Goal: Navigation & Orientation: Find specific page/section

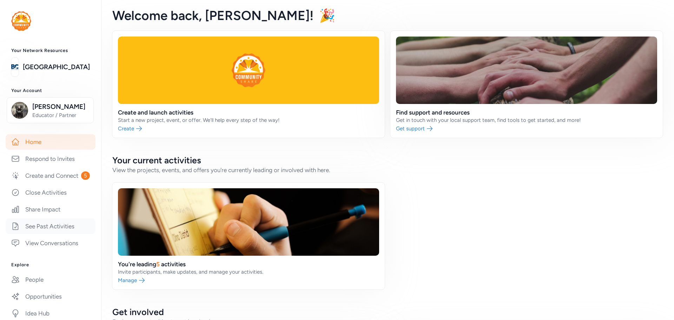
scroll to position [70, 0]
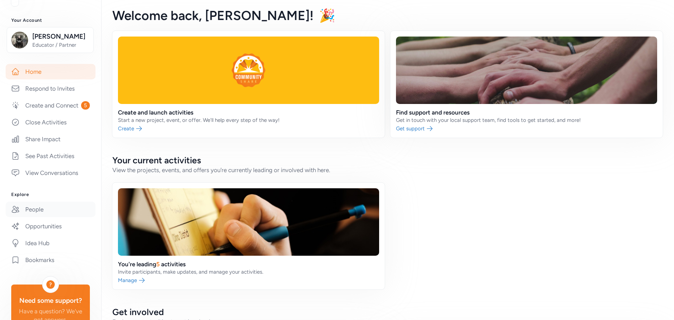
click at [41, 217] on link "People" at bounding box center [51, 208] width 90 height 15
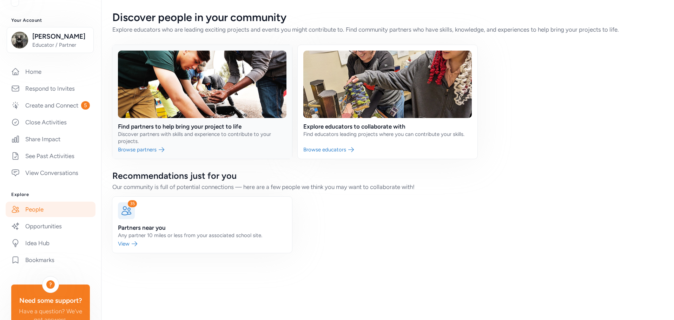
click at [187, 126] on link at bounding box center [202, 102] width 180 height 114
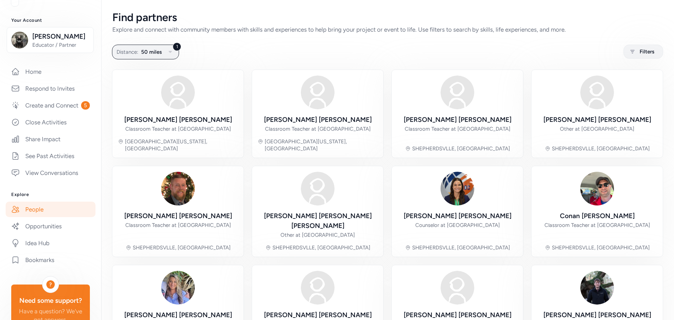
scroll to position [35, 0]
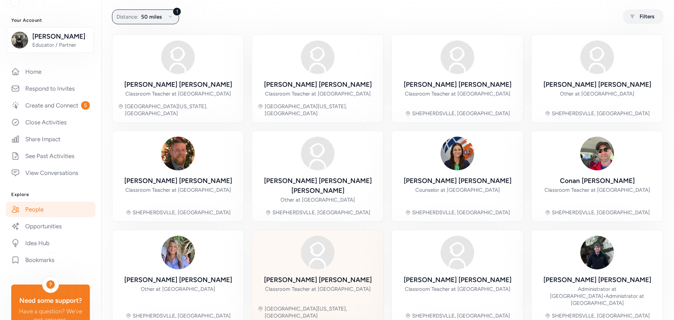
click at [311, 262] on div "Daniel Kull Classroom Teacher at Bullitt Alternative Center Mount Washington, KY" at bounding box center [318, 278] width 120 height 84
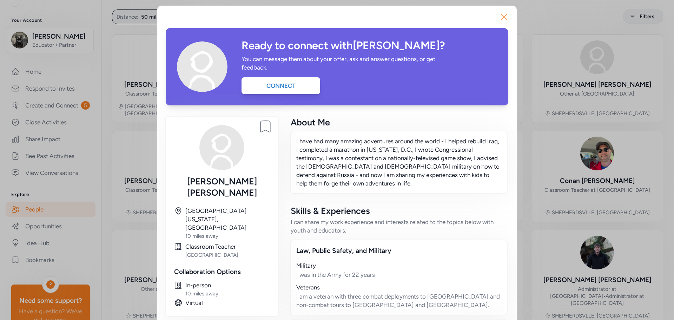
click at [504, 18] on icon "button" at bounding box center [503, 16] width 11 height 11
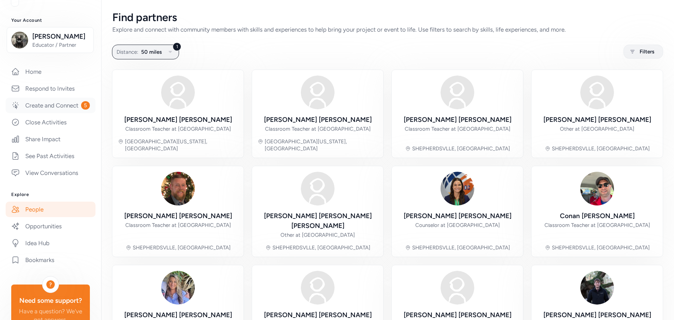
click at [53, 112] on link "Create and Connect 5" at bounding box center [51, 105] width 90 height 15
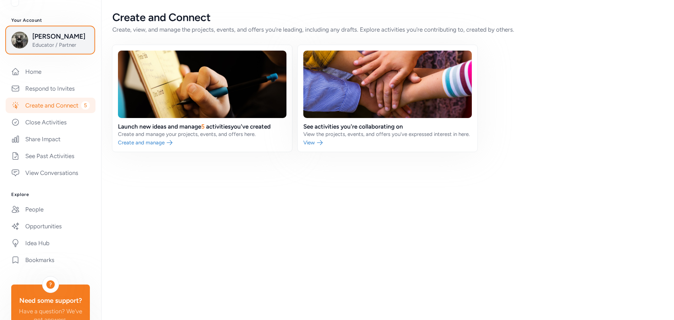
click at [43, 46] on span "Educator / Partner" at bounding box center [60, 44] width 57 height 7
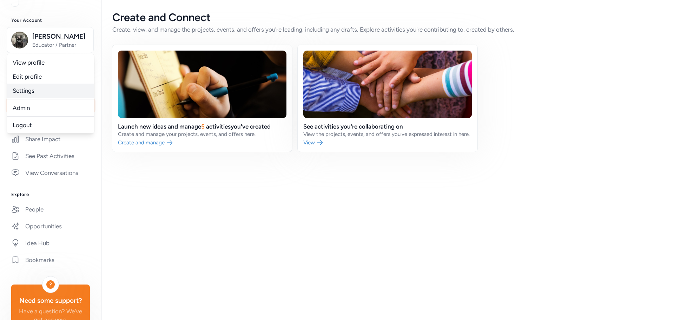
click at [34, 89] on link "Settings" at bounding box center [50, 91] width 87 height 14
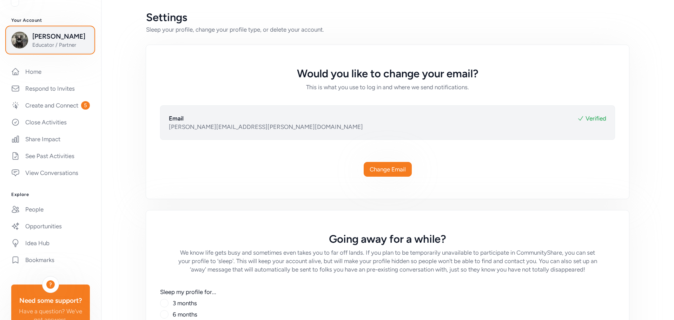
click at [55, 43] on span "Educator / Partner" at bounding box center [60, 44] width 57 height 7
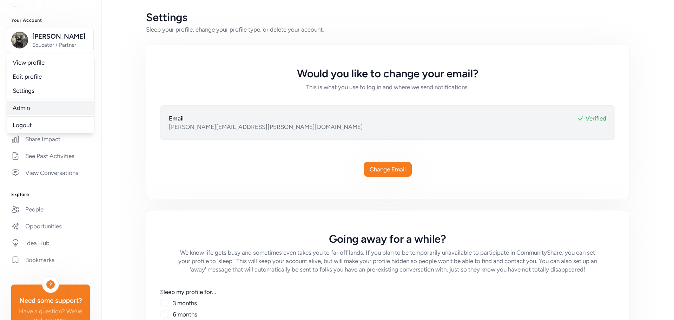
click at [30, 105] on link "Admin" at bounding box center [50, 108] width 87 height 14
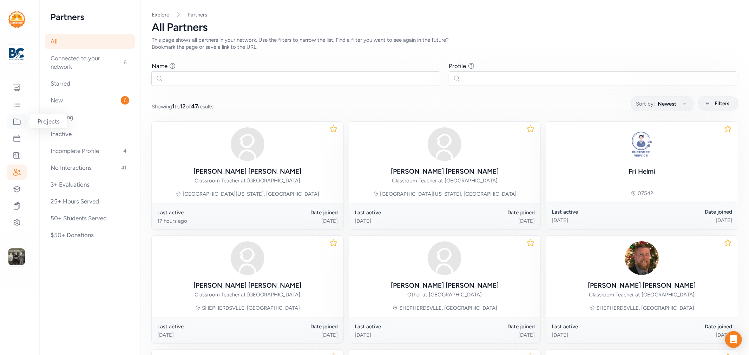
click at [22, 122] on div at bounding box center [17, 121] width 20 height 15
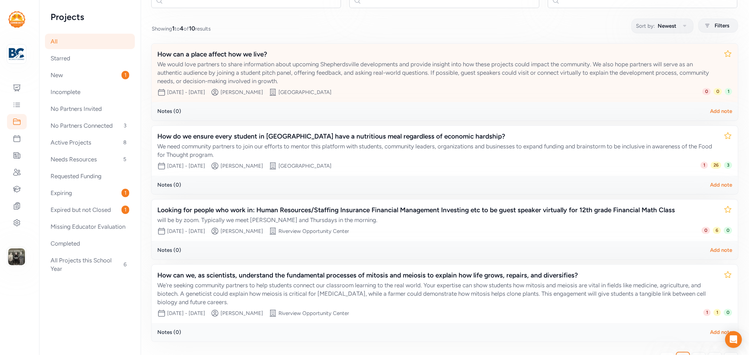
scroll to position [97, 0]
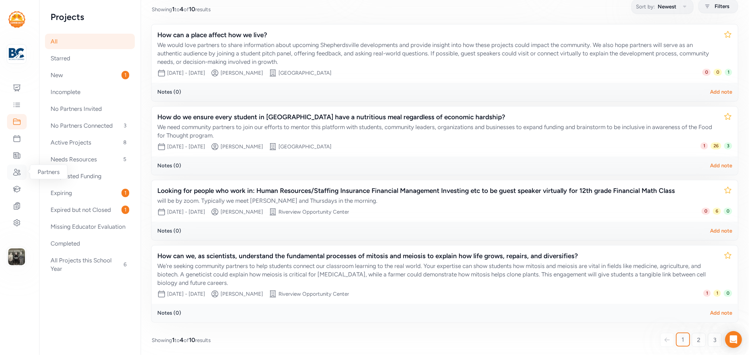
click at [16, 173] on icon at bounding box center [17, 172] width 8 height 8
